Goal: Information Seeking & Learning: Learn about a topic

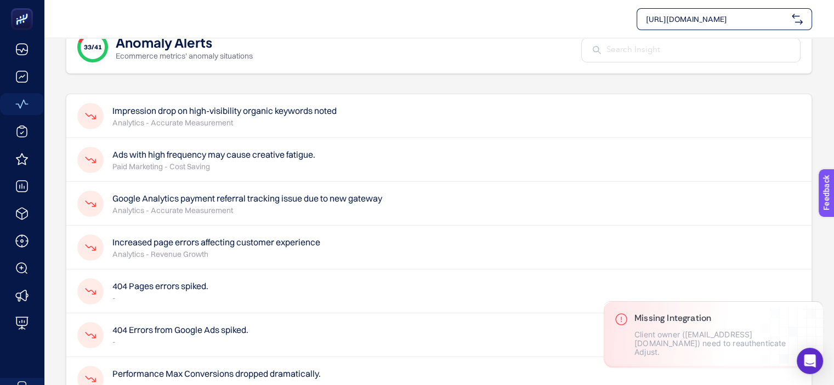
scroll to position [55, 0]
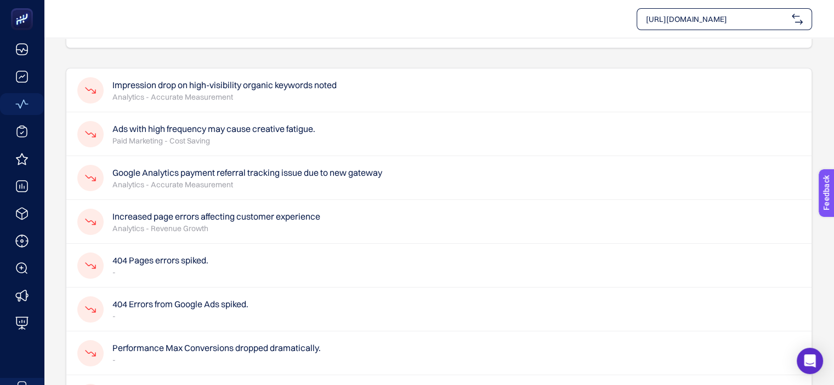
click at [140, 260] on h4 "404 Pages errors spiked." at bounding box center [160, 260] width 96 height 13
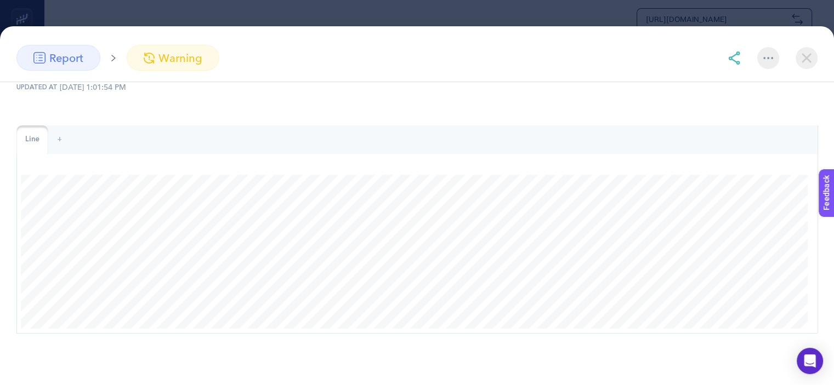
scroll to position [493, 0]
click at [807, 58] on img at bounding box center [807, 58] width 22 height 22
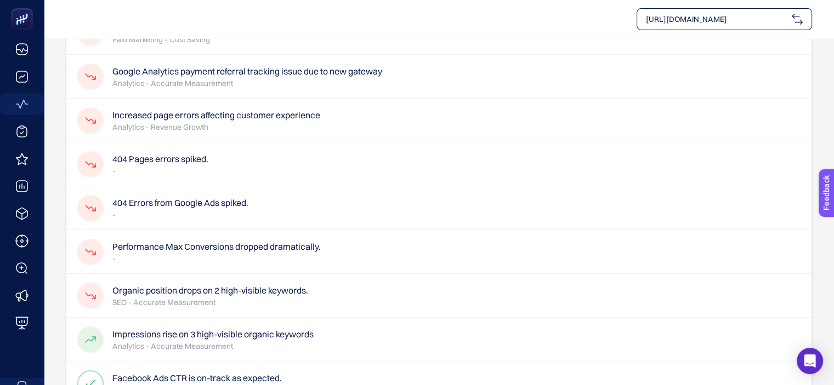
scroll to position [110, 0]
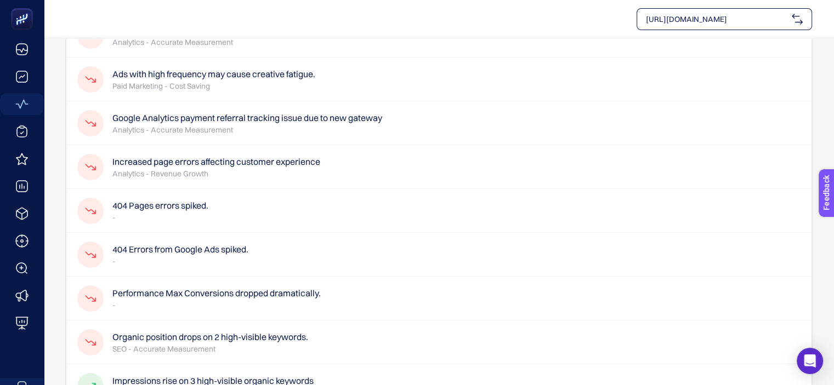
click at [174, 247] on h4 "404 Errors from Google Ads spiked." at bounding box center [180, 249] width 136 height 13
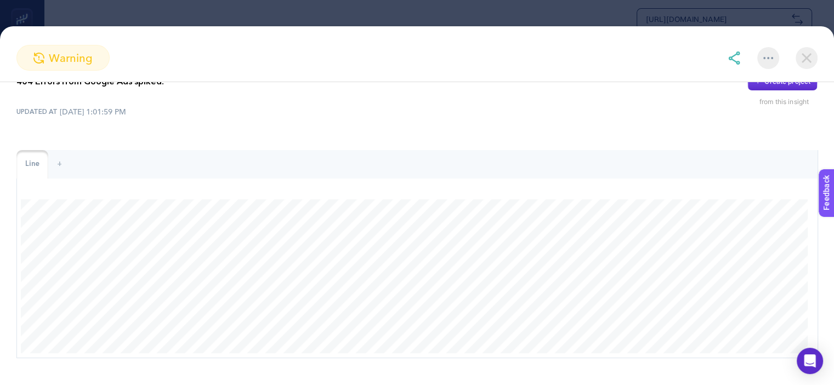
scroll to position [0, 0]
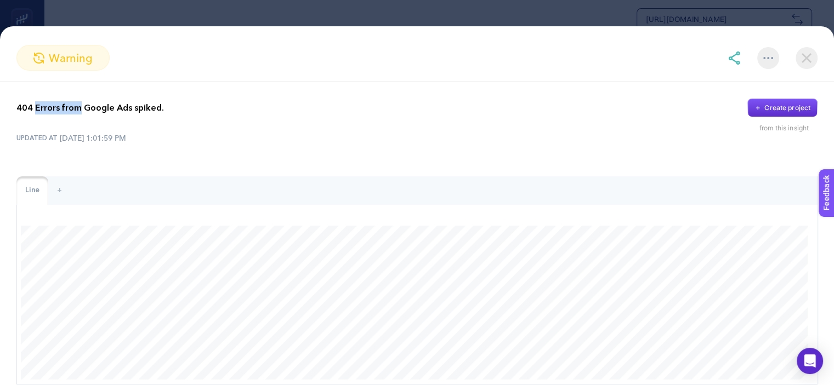
drag, startPoint x: 35, startPoint y: 107, endPoint x: 77, endPoint y: 107, distance: 41.7
click at [77, 107] on p "404 Errors from Google Ads spiked." at bounding box center [89, 107] width 147 height 13
click at [115, 146] on div "404 Errors from Google Ads spiked. Create project from this insight UPDATED AT …" at bounding box center [417, 241] width 834 height 319
click at [798, 59] on img at bounding box center [807, 58] width 22 height 22
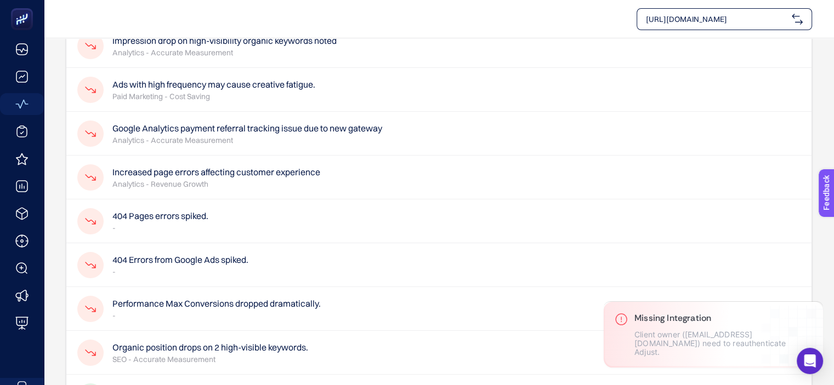
scroll to position [164, 0]
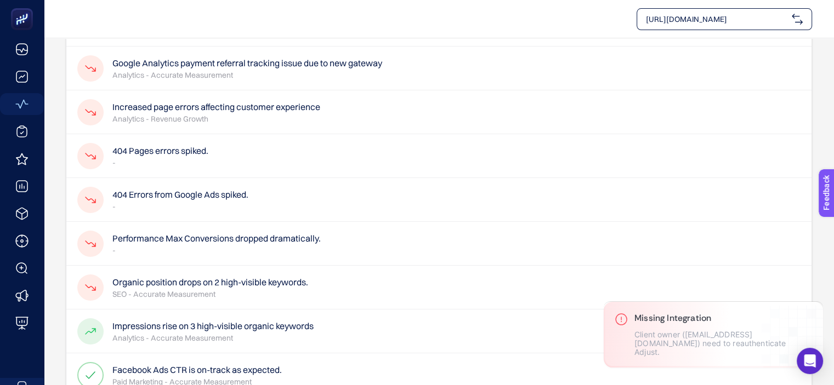
click at [130, 153] on h4 "404 Pages errors spiked." at bounding box center [160, 150] width 96 height 13
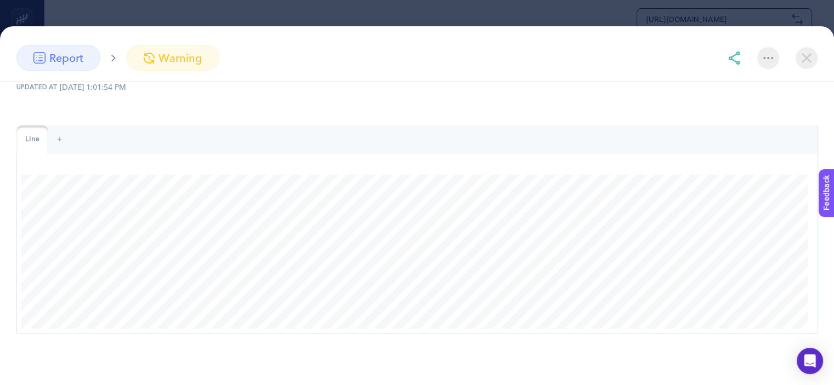
scroll to position [439, 0]
click at [38, 129] on div "Line" at bounding box center [32, 140] width 32 height 29
click at [87, 62] on div "report" at bounding box center [58, 58] width 84 height 26
click at [160, 55] on span "warning" at bounding box center [180, 58] width 44 height 16
click at [770, 60] on div at bounding box center [768, 58] width 22 height 22
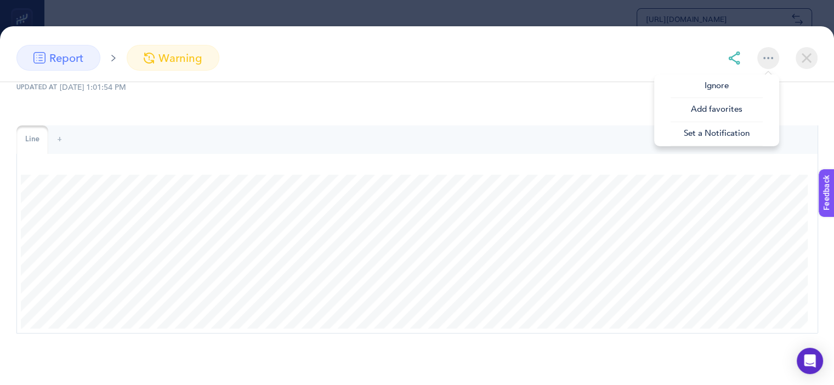
click at [736, 63] on img at bounding box center [734, 58] width 13 height 13
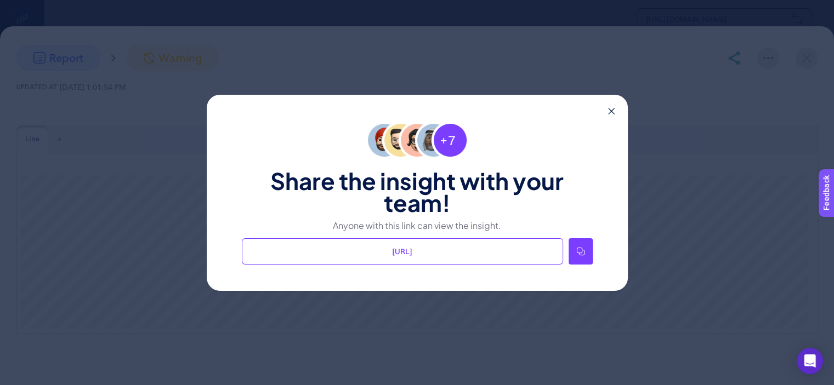
click at [608, 111] on div "Share the insight with your team! Anyone with this link can view the insight. […" at bounding box center [417, 193] width 421 height 196
click at [614, 108] on icon at bounding box center [611, 111] width 7 height 7
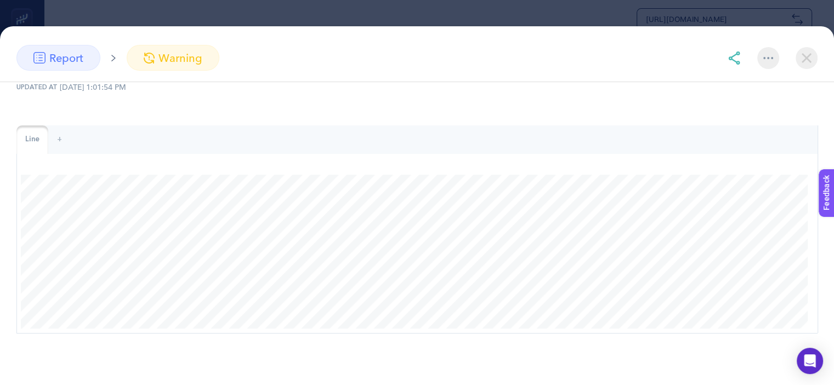
click at [808, 61] on img at bounding box center [807, 58] width 22 height 22
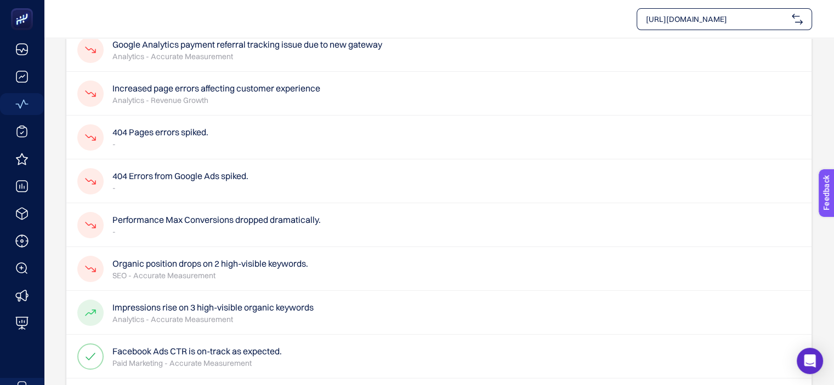
scroll to position [164, 0]
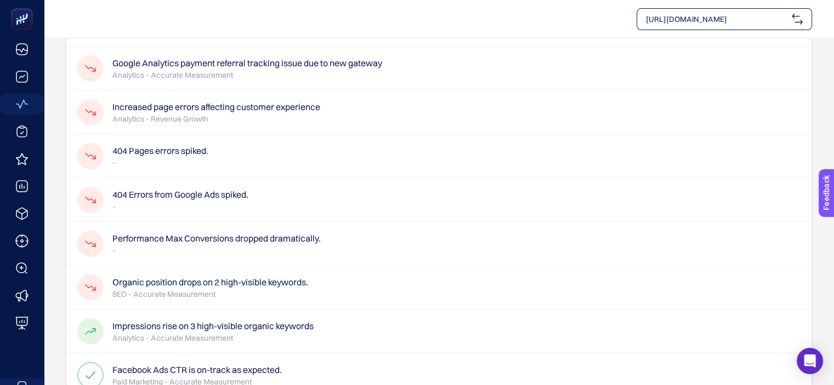
click at [161, 151] on h4 "404 Pages errors spiked." at bounding box center [160, 150] width 96 height 13
